Goal: Task Accomplishment & Management: Complete application form

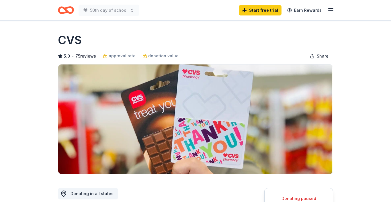
scroll to position [2, 0]
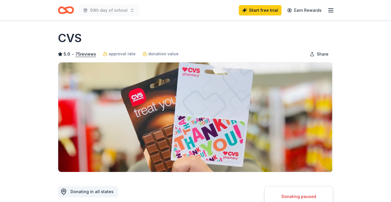
click at [331, 11] on icon "button" at bounding box center [331, 10] width 7 height 7
click at [257, 11] on link "Start free trial" at bounding box center [260, 10] width 43 height 10
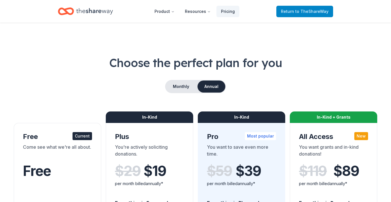
click at [288, 12] on span "Return to TheShareWay" at bounding box center [305, 11] width 48 height 7
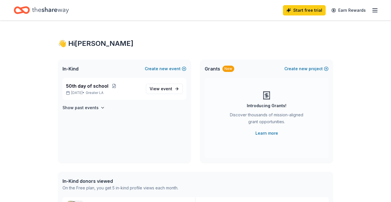
click at [373, 11] on icon "button" at bounding box center [375, 10] width 7 height 7
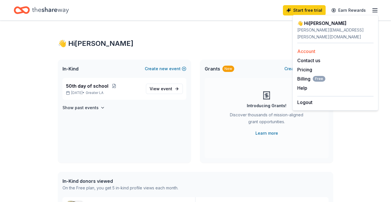
click at [310, 49] on link "Account" at bounding box center [307, 52] width 18 height 6
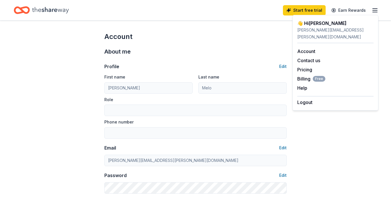
click at [165, 69] on div "Profile Edit" at bounding box center [195, 66] width 183 height 7
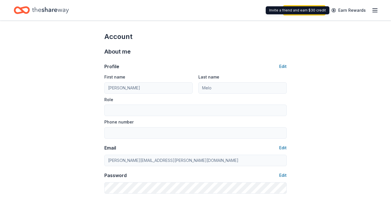
click at [373, 9] on icon "button" at bounding box center [375, 10] width 7 height 7
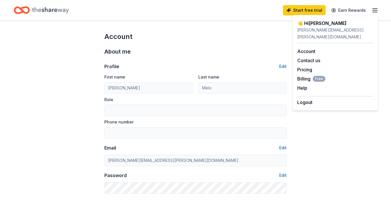
click at [197, 60] on div "Profile Edit First name [PERSON_NAME] Last name [PERSON_NAME] Role Phone number…" at bounding box center [195, 125] width 183 height 138
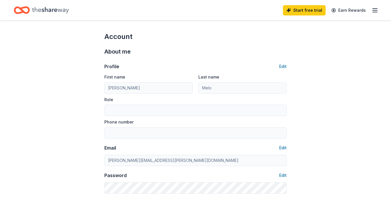
click at [50, 7] on icon "Home" at bounding box center [50, 10] width 37 height 12
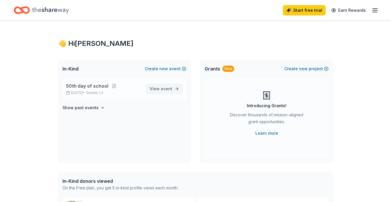
click at [164, 86] on span "View event" at bounding box center [161, 89] width 23 height 7
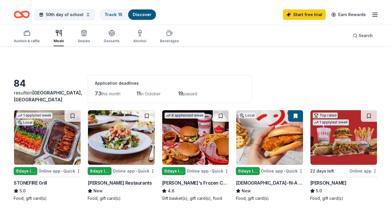
scroll to position [63, 0]
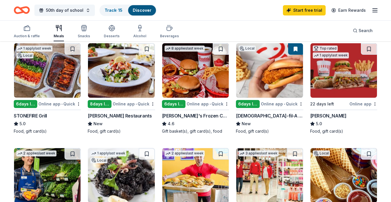
click at [251, 88] on img at bounding box center [269, 70] width 67 height 55
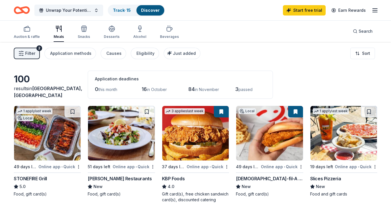
scroll to position [0, 0]
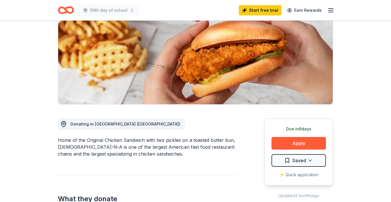
scroll to position [87, 0]
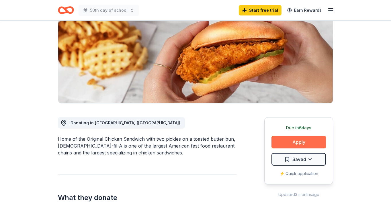
click at [302, 136] on button "Apply" at bounding box center [299, 142] width 55 height 13
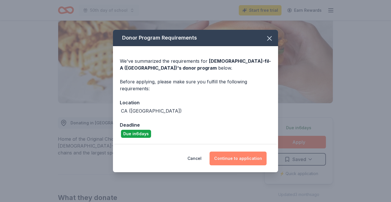
click at [236, 158] on button "Continue to application" at bounding box center [238, 159] width 57 height 14
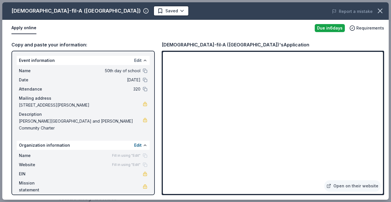
click at [140, 60] on button "Edit" at bounding box center [137, 60] width 7 height 7
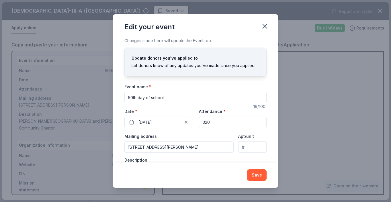
click at [130, 98] on input "50th day of school" at bounding box center [196, 97] width 142 height 11
click at [201, 97] on input "50th day of school" at bounding box center [196, 97] width 142 height 11
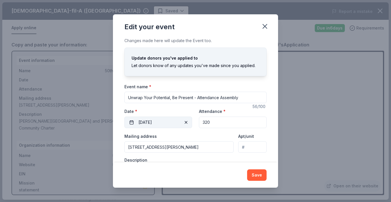
type input "Unwrap Your Potential, Be Present - Attendance Assembly"
click at [180, 122] on button "10/28/2025" at bounding box center [159, 122] width 68 height 11
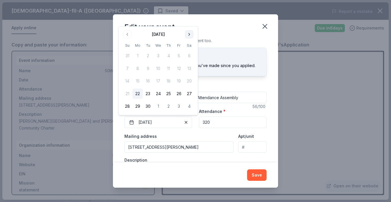
click at [188, 35] on button "Go to next month" at bounding box center [189, 34] width 8 height 8
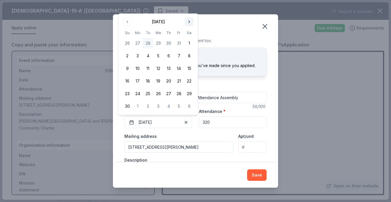
click at [189, 24] on button "Go to next month" at bounding box center [189, 22] width 8 height 8
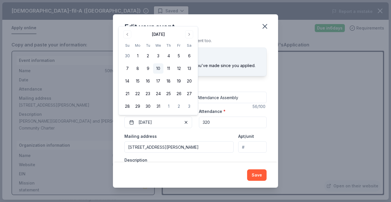
click at [159, 69] on button "10" at bounding box center [158, 68] width 10 height 10
click at [179, 132] on div "Event name * Unwrap Your Potential, Be Present - Attendance Assembly 56 /100 Ev…" at bounding box center [196, 137] width 142 height 108
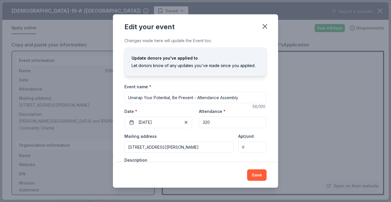
click at [207, 122] on input "320" at bounding box center [233, 122] width 68 height 11
type input "330"
click at [215, 137] on div "Mailing address 1212 Queen Anne Place, Los Angeles, CA, 90019" at bounding box center [179, 143] width 109 height 20
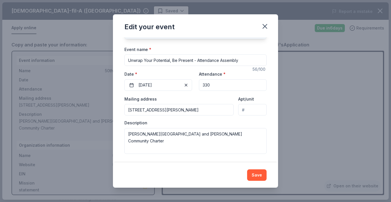
scroll to position [37, 0]
click at [255, 175] on button "Save" at bounding box center [257, 175] width 20 height 11
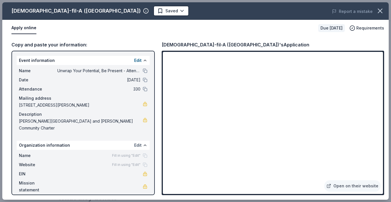
click at [137, 142] on button "Edit" at bounding box center [137, 145] width 7 height 7
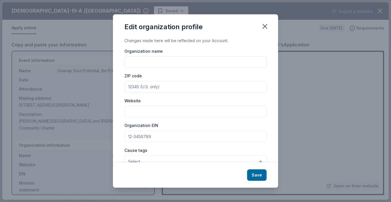
click at [230, 32] on div "Edit organization profile" at bounding box center [195, 25] width 165 height 23
click at [267, 26] on icon "button" at bounding box center [265, 26] width 8 height 8
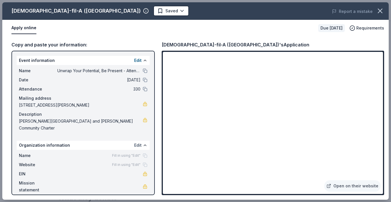
click at [137, 142] on button "Edit" at bounding box center [137, 145] width 7 height 7
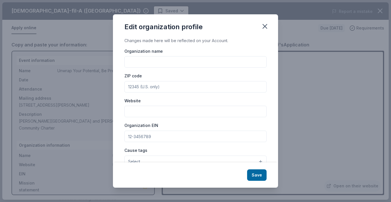
click at [139, 61] on input "Organization name" at bounding box center [196, 61] width 142 height 11
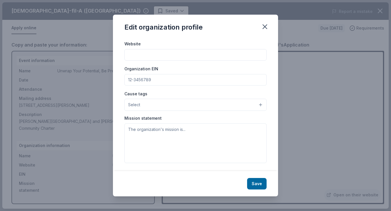
scroll to position [12, 0]
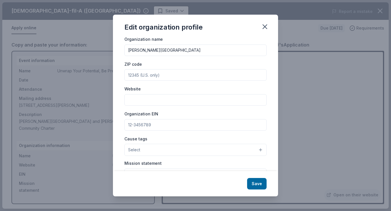
type input "Queen Anne Place Elementary"
click at [135, 99] on input "Website" at bounding box center [196, 99] width 142 height 11
paste input "https://queenannees.lausd.org"
type input "https://queenannees.lausd.org"
click at [140, 76] on input "ZIP code" at bounding box center [196, 74] width 142 height 11
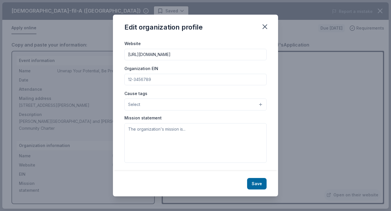
scroll to position [57, 0]
type input "90019"
click at [261, 183] on button "Save" at bounding box center [257, 183] width 20 height 11
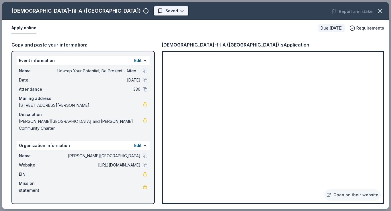
click at [104, 11] on body "Unwrap Your Potential, Be Present - Attendance Assembly Start free trial Earn R…" at bounding box center [195, 18] width 391 height 211
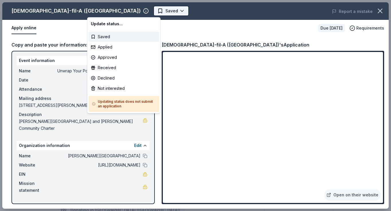
scroll to position [0, 0]
click at [110, 48] on div "Applied" at bounding box center [124, 47] width 71 height 10
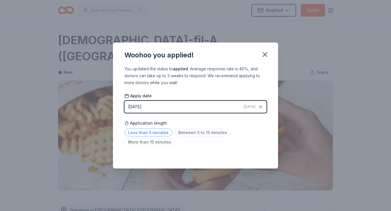
click at [154, 131] on span "Less than 5 minutes" at bounding box center [149, 133] width 48 height 8
click at [265, 55] on icon "button" at bounding box center [265, 55] width 4 height 4
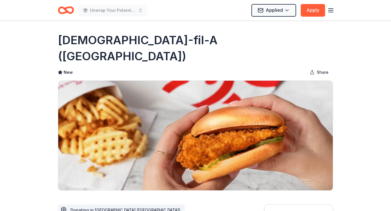
click at [69, 10] on icon "Home" at bounding box center [66, 9] width 16 height 13
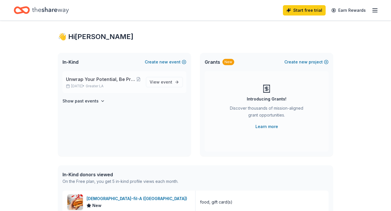
scroll to position [13, 0]
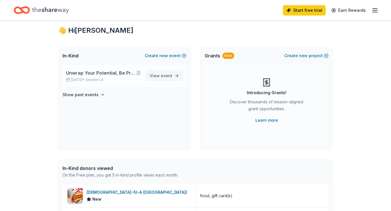
click at [168, 75] on span "event" at bounding box center [166, 75] width 11 height 5
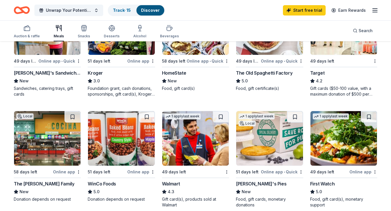
scroll to position [163, 0]
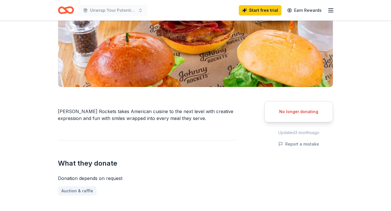
scroll to position [88, 0]
click at [291, 112] on div "No longer donating" at bounding box center [299, 111] width 55 height 7
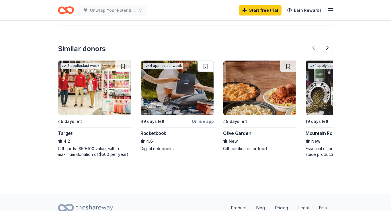
scroll to position [416, 0]
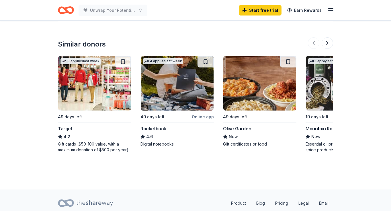
click at [88, 85] on img at bounding box center [94, 83] width 73 height 55
click at [246, 93] on img at bounding box center [260, 83] width 73 height 55
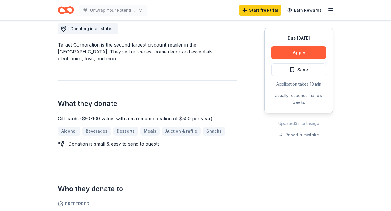
scroll to position [168, 0]
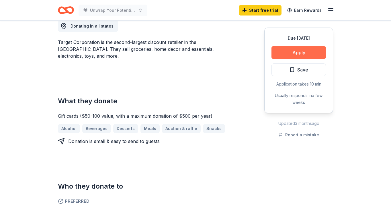
click at [296, 53] on button "Apply" at bounding box center [299, 52] width 55 height 13
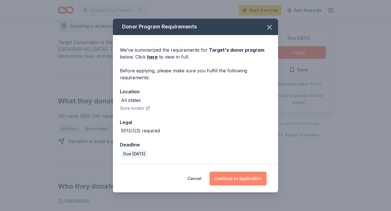
click at [238, 180] on button "Continue to application" at bounding box center [238, 179] width 57 height 14
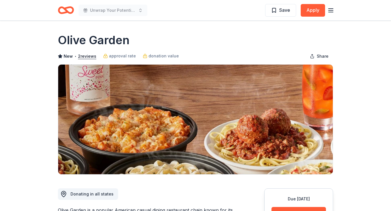
scroll to position [3, 0]
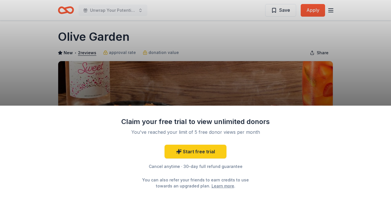
click at [352, 55] on div "Claim your free trial to view unlimited donors You've reached your limit of 5 f…" at bounding box center [195, 105] width 391 height 211
